Goal: Information Seeking & Learning: Check status

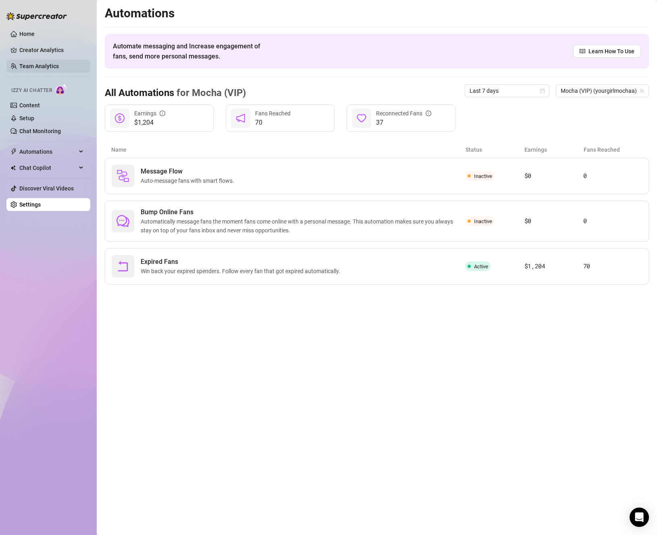
click at [35, 65] on link "Team Analytics" at bounding box center [39, 66] width 40 height 6
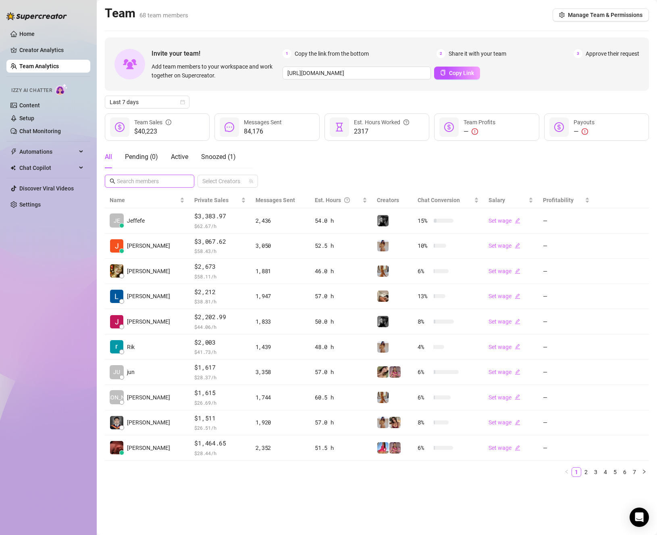
click at [162, 179] on input "text" at bounding box center [150, 181] width 66 height 9
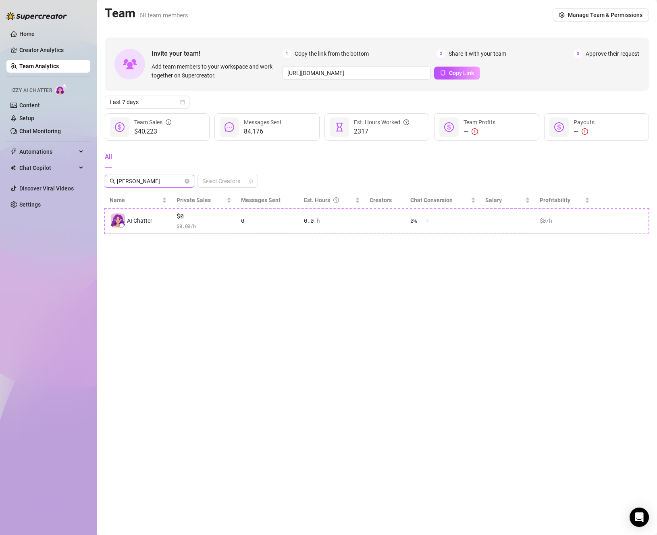
type input "[PERSON_NAME]"
click at [189, 182] on icon "close-circle" at bounding box center [187, 181] width 5 height 5
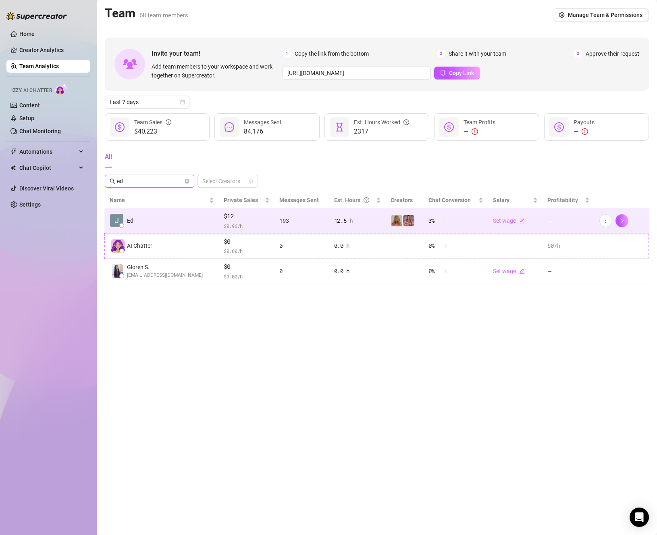
type input "ed"
click at [136, 219] on td "Ed" at bounding box center [162, 220] width 114 height 25
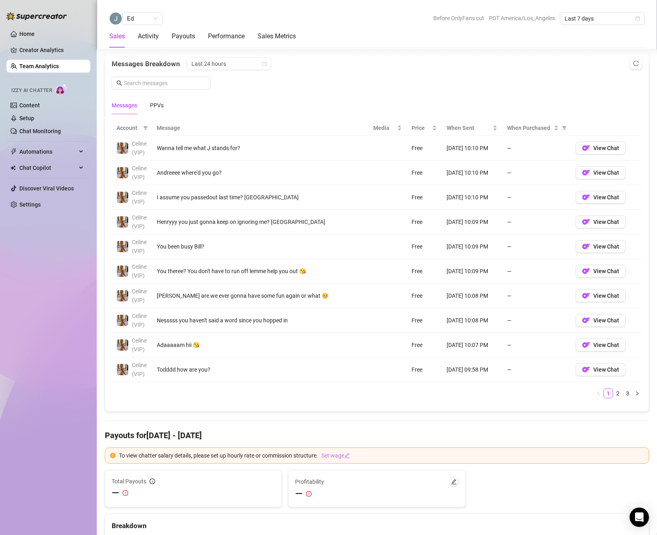
scroll to position [565, 0]
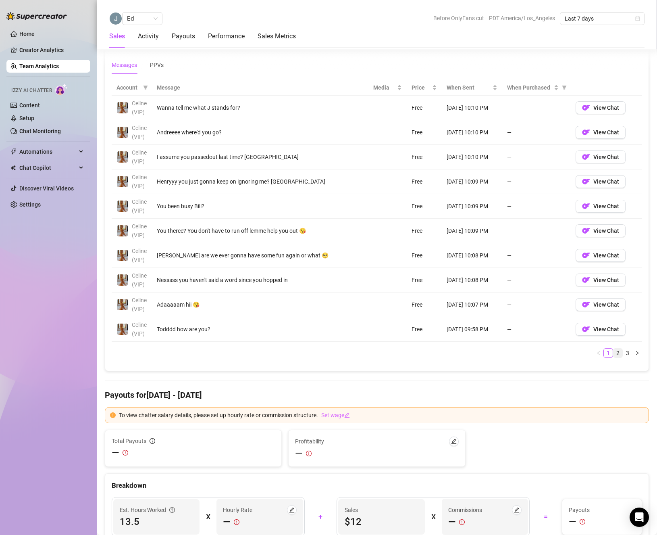
click at [614, 357] on link "2" at bounding box center [618, 352] width 9 height 9
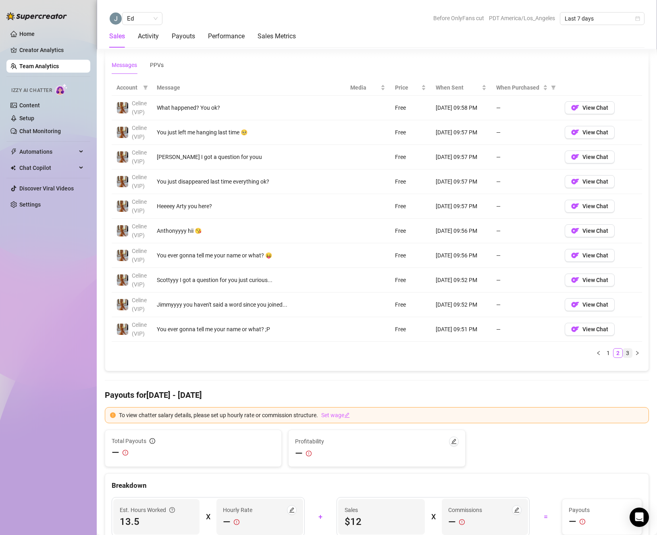
click at [624, 357] on link "3" at bounding box center [628, 352] width 9 height 9
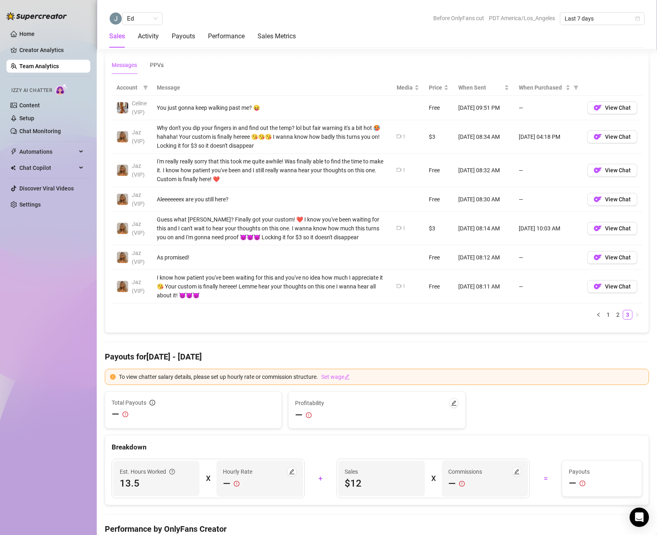
scroll to position [484, 0]
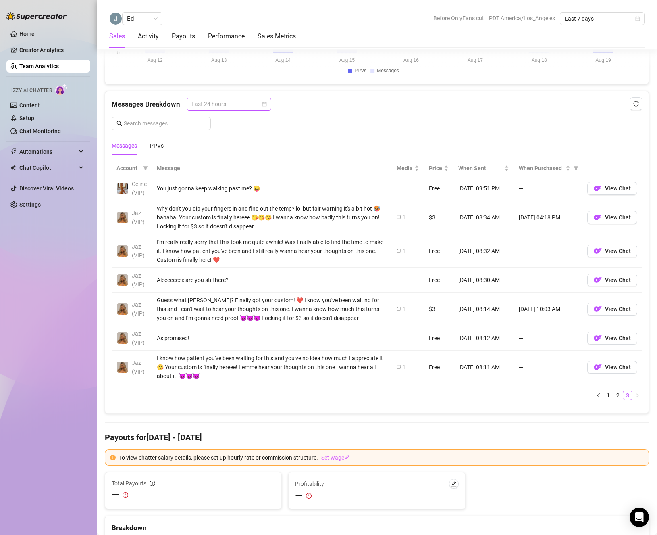
click at [254, 102] on span "Last 24 hours" at bounding box center [229, 104] width 75 height 12
click at [242, 130] on div "Last Week" at bounding box center [228, 133] width 72 height 9
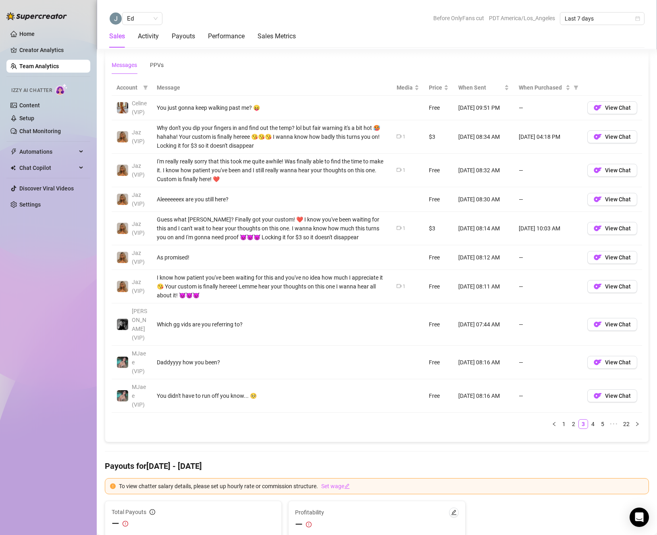
scroll to position [605, 0]
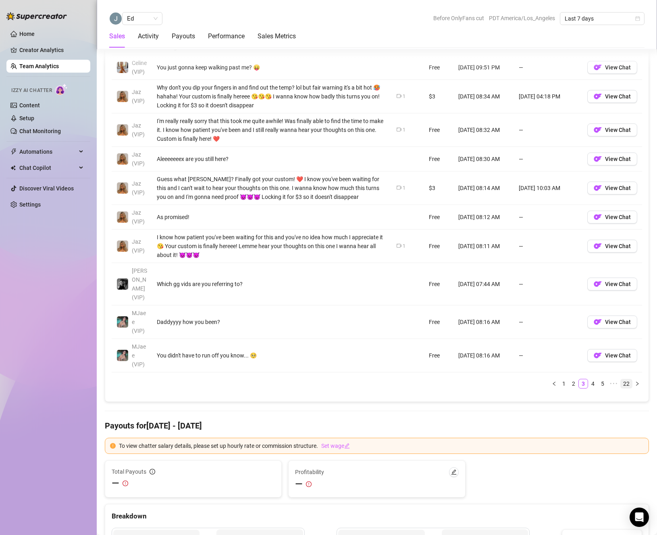
click at [621, 384] on link "22" at bounding box center [626, 383] width 11 height 9
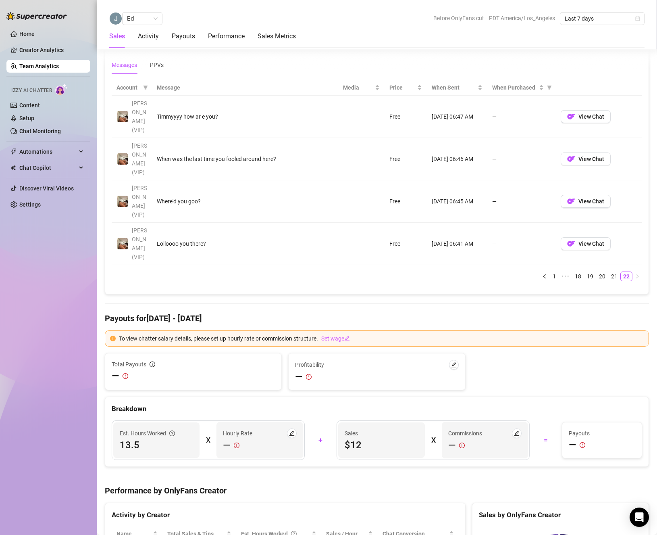
scroll to position [524, 0]
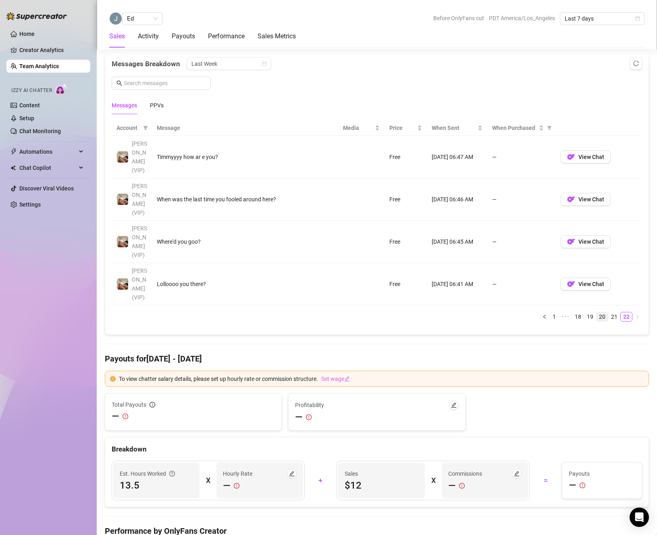
click at [597, 312] on link "20" at bounding box center [602, 316] width 11 height 9
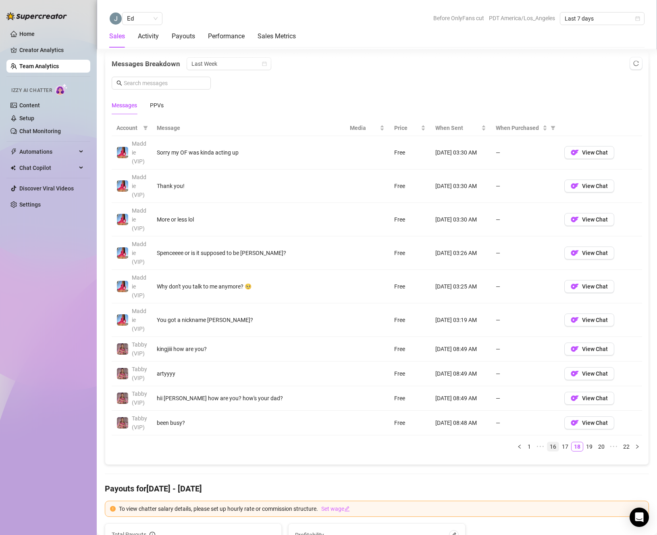
click at [548, 447] on link "16" at bounding box center [553, 446] width 11 height 9
